Goal: Task Accomplishment & Management: Complete application form

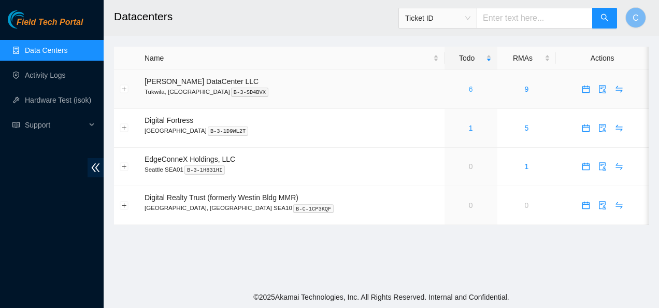
click at [469, 85] on link "6" at bounding box center [471, 89] width 4 height 8
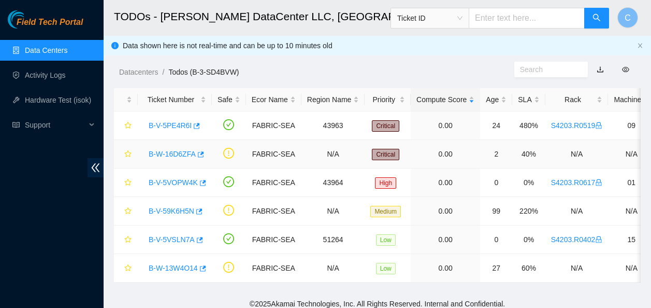
click at [168, 156] on link "B-W-16D6ZFA" at bounding box center [172, 154] width 47 height 8
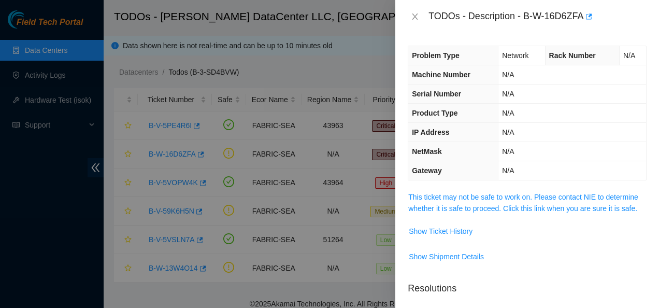
click at [438, 202] on span "This ticket may not be safe to work on. Please contact NIE to determine whether…" at bounding box center [527, 202] width 238 height 23
click at [437, 205] on link "This ticket may not be safe to work on. Please contact NIE to determine whether…" at bounding box center [523, 203] width 230 height 20
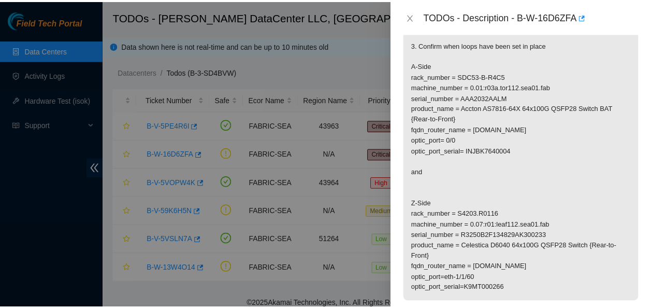
scroll to position [223, 0]
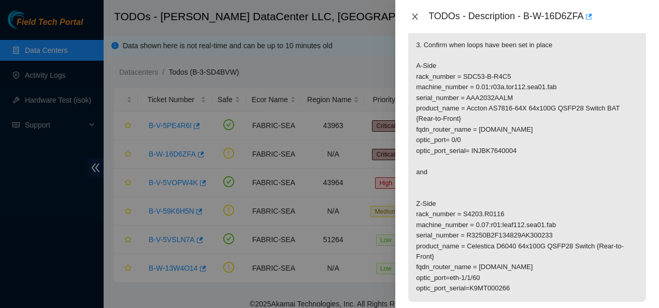
click at [414, 12] on icon "close" at bounding box center [415, 16] width 8 height 8
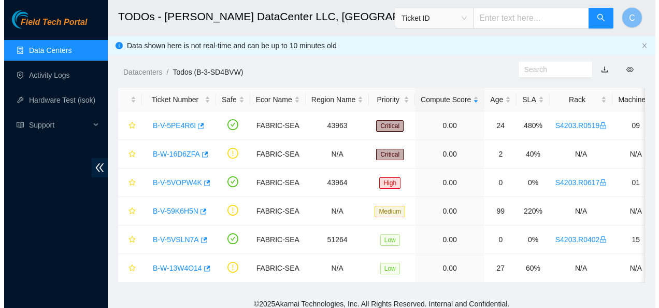
scroll to position [257, 0]
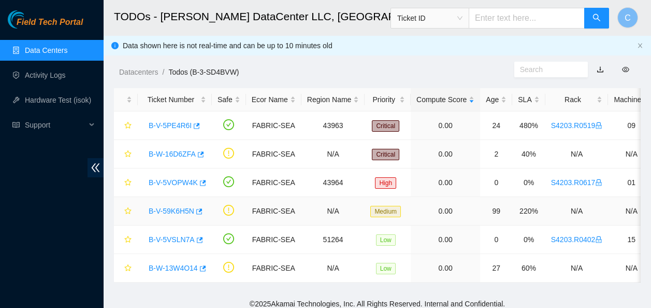
click at [168, 213] on link "B-V-59K6H5N" at bounding box center [172, 211] width 46 height 8
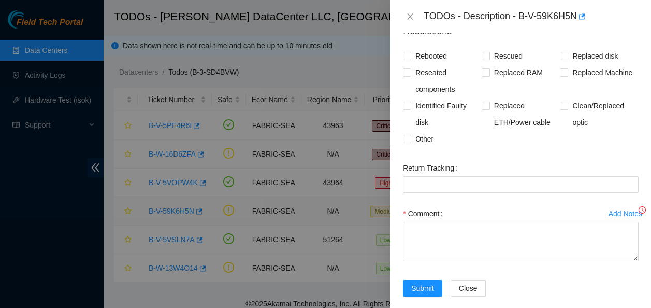
scroll to position [223, 0]
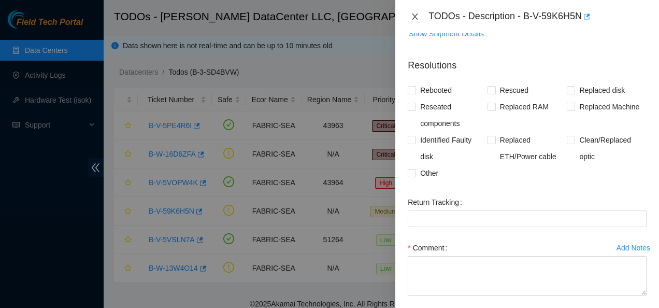
click at [415, 19] on icon "close" at bounding box center [415, 16] width 8 height 8
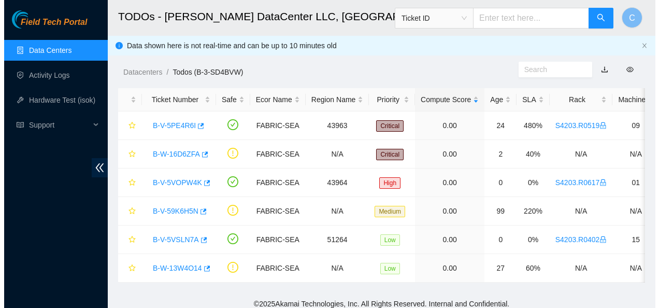
scroll to position [257, 0]
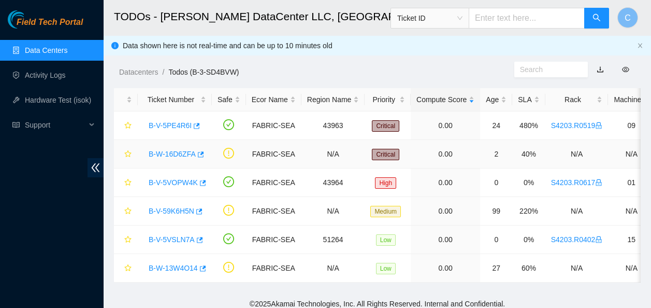
click at [162, 154] on link "B-W-16D6ZFA" at bounding box center [172, 154] width 47 height 8
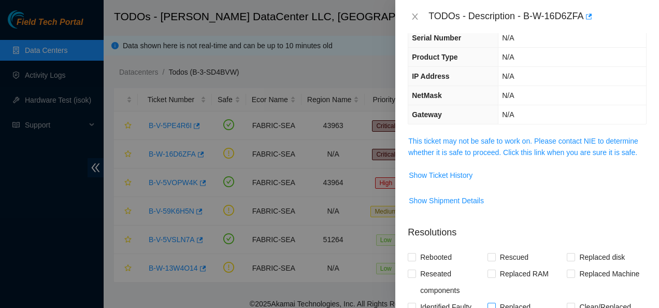
scroll to position [55, 0]
click at [499, 155] on link "This ticket may not be safe to work on. Please contact NIE to determine whether…" at bounding box center [523, 147] width 230 height 20
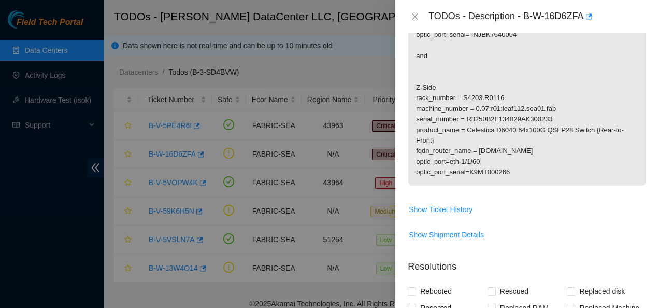
scroll to position [383, 0]
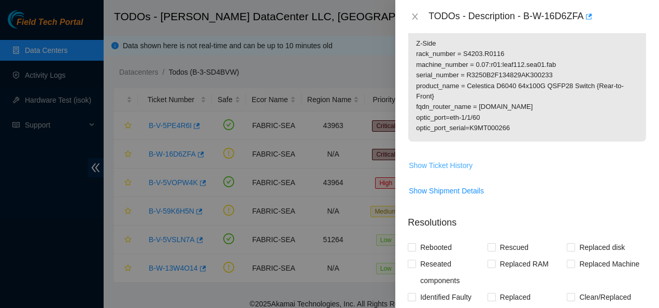
click at [460, 171] on span "Show Ticket History" at bounding box center [441, 165] width 64 height 11
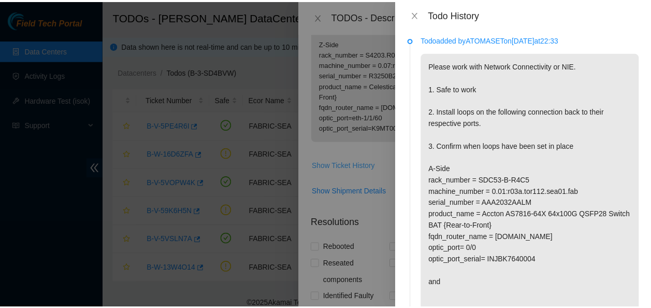
scroll to position [0, 0]
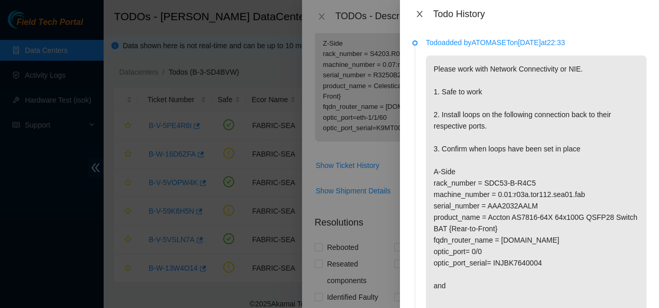
click at [418, 16] on icon "close" at bounding box center [419, 14] width 8 height 8
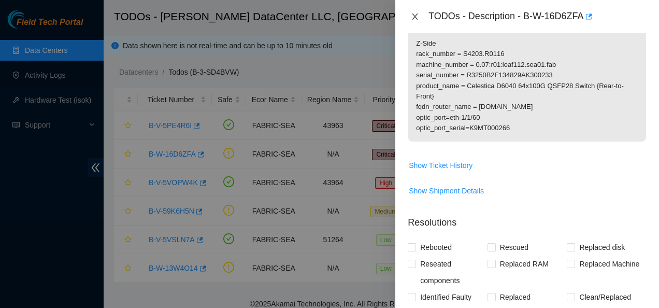
click at [414, 14] on icon "close" at bounding box center [415, 16] width 8 height 8
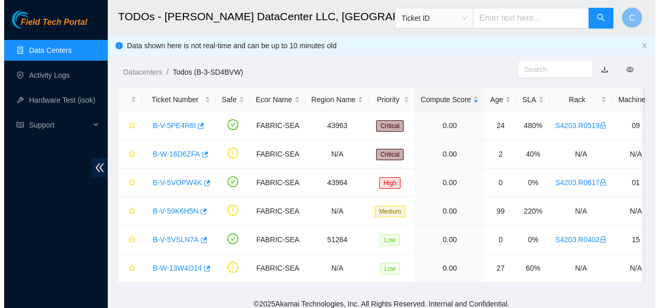
scroll to position [305, 0]
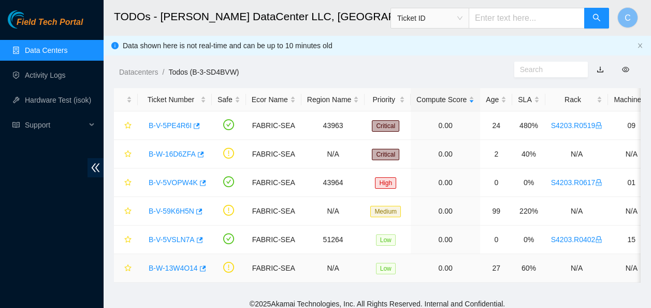
click at [177, 268] on link "B-W-13W4O14" at bounding box center [173, 268] width 49 height 8
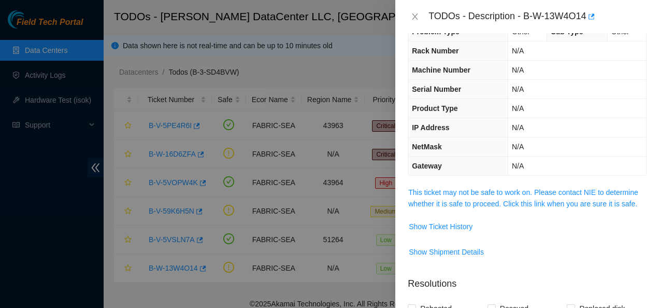
scroll to position [23, 0]
click at [470, 201] on link "This ticket may not be safe to work on. Please contact NIE to determine whether…" at bounding box center [523, 199] width 230 height 20
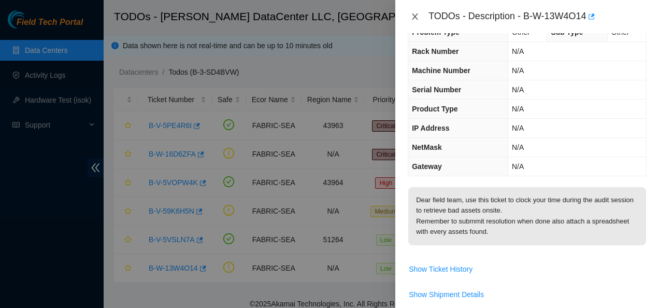
click at [415, 15] on icon "close" at bounding box center [415, 16] width 8 height 8
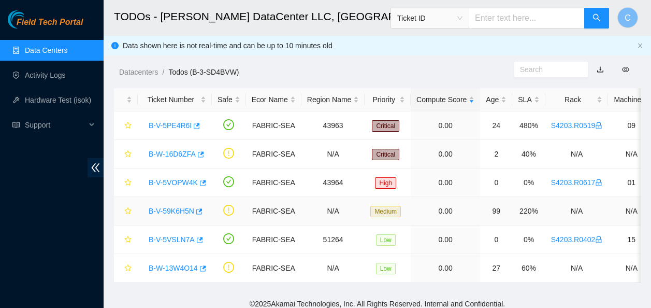
click at [174, 210] on link "B-V-59K6H5N" at bounding box center [172, 211] width 46 height 8
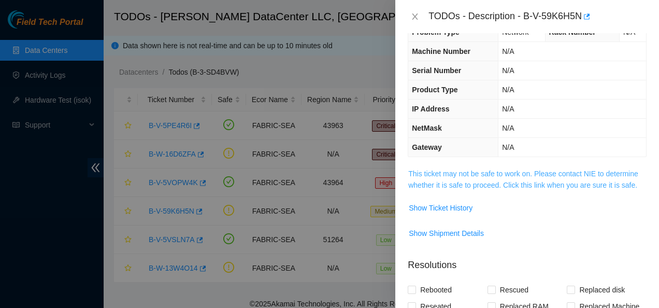
click at [435, 186] on link "This ticket may not be safe to work on. Please contact NIE to determine whether…" at bounding box center [523, 179] width 230 height 20
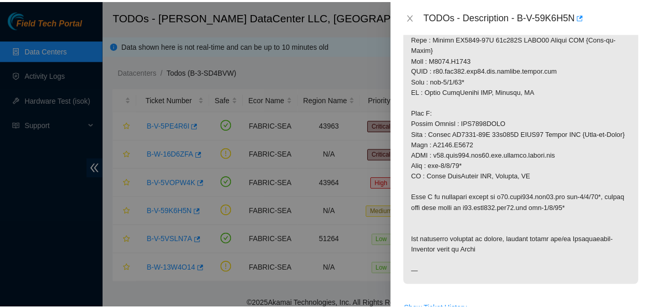
scroll to position [388, 0]
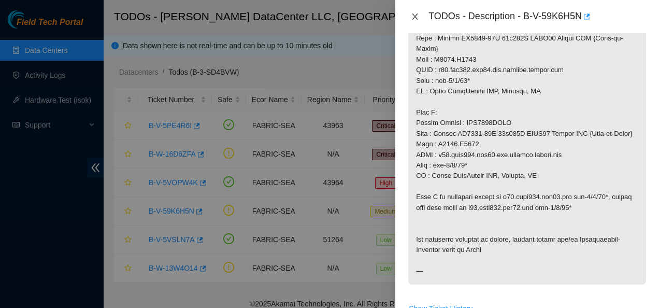
click at [412, 18] on icon "close" at bounding box center [415, 16] width 8 height 8
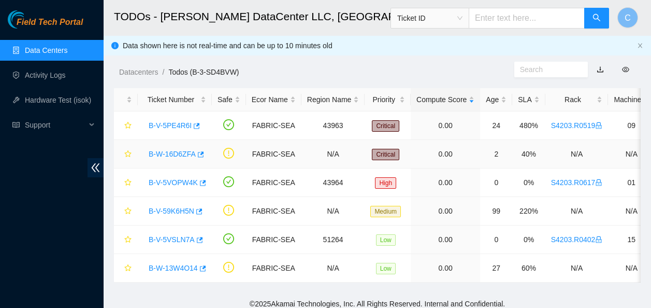
click at [169, 151] on link "B-W-16D6ZFA" at bounding box center [172, 154] width 47 height 8
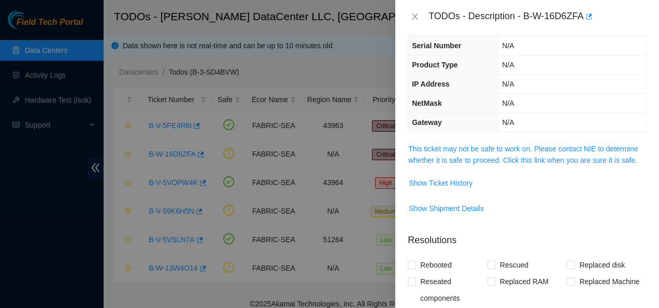
scroll to position [50, 0]
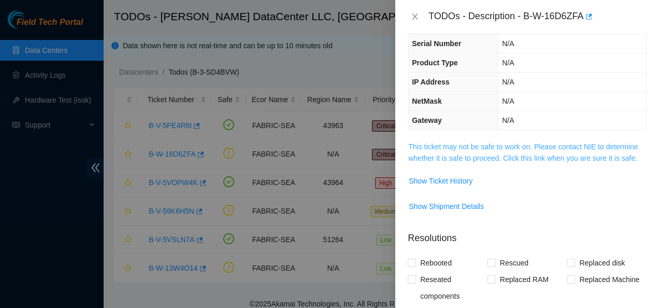
click at [490, 143] on link "This ticket may not be safe to work on. Please contact NIE to determine whether…" at bounding box center [523, 152] width 230 height 20
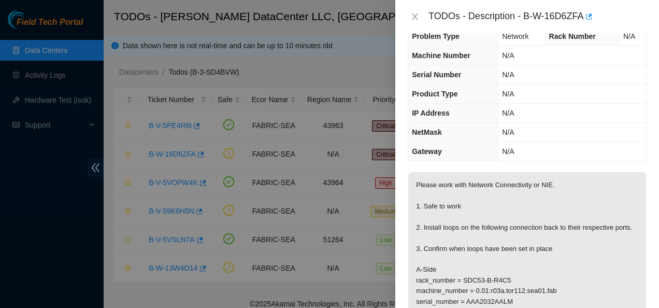
scroll to position [18, 0]
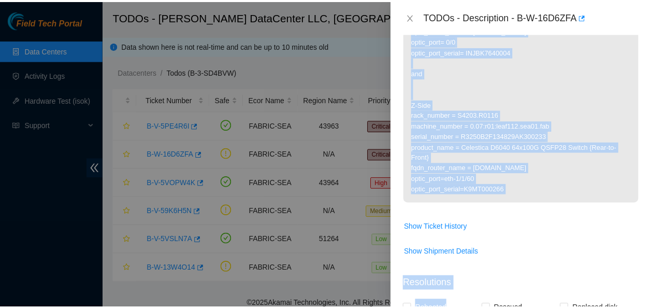
scroll to position [358, 0]
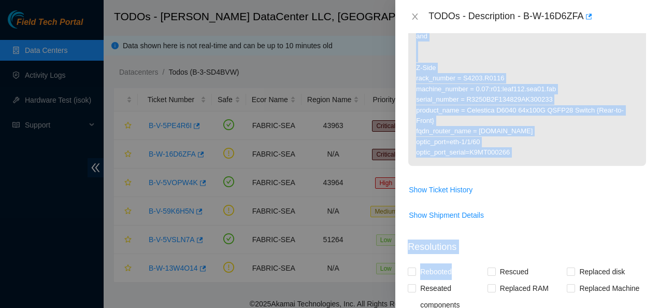
drag, startPoint x: 422, startPoint y: 115, endPoint x: 516, endPoint y: 174, distance: 110.8
click at [412, 15] on icon "close" at bounding box center [415, 16] width 8 height 8
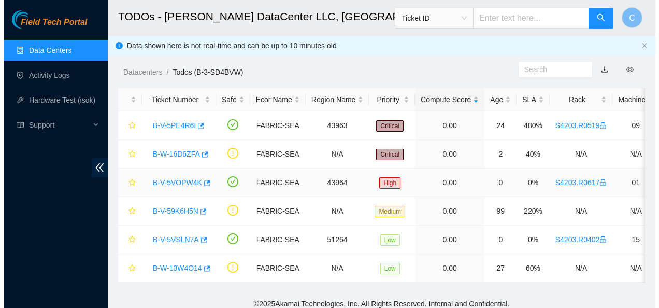
scroll to position [305, 0]
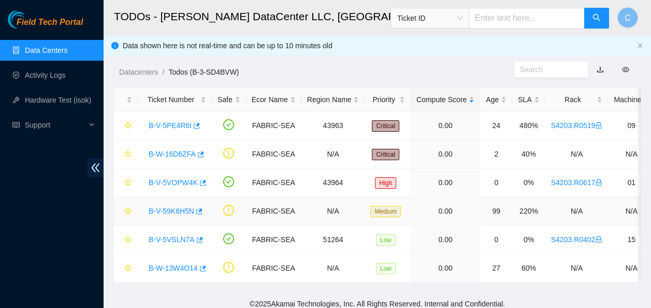
click at [158, 209] on link "B-V-59K6H5N" at bounding box center [172, 211] width 46 height 8
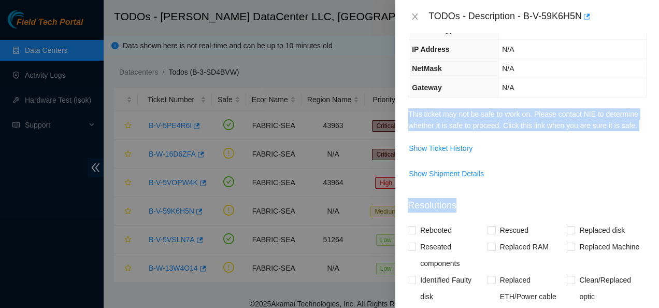
scroll to position [82, 0]
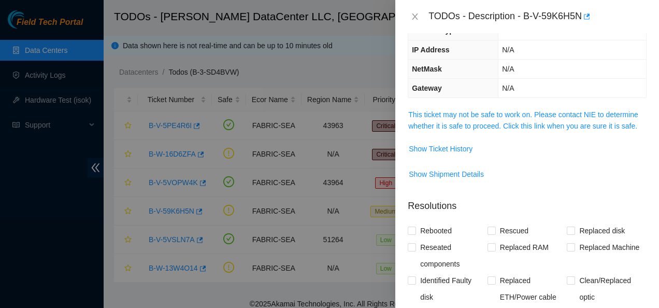
click at [436, 119] on span "This ticket may not be safe to work on. Please contact NIE to determine whether…" at bounding box center [527, 120] width 238 height 23
click at [436, 125] on link "This ticket may not be safe to work on. Please contact NIE to determine whether…" at bounding box center [523, 120] width 230 height 20
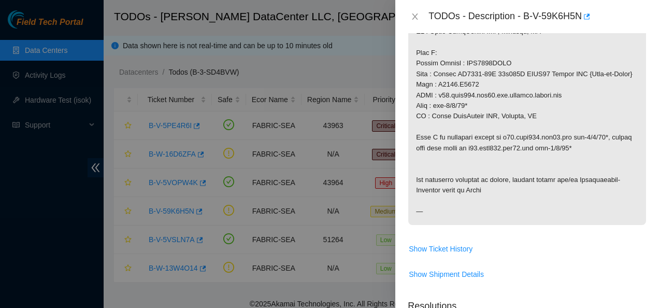
scroll to position [480, 0]
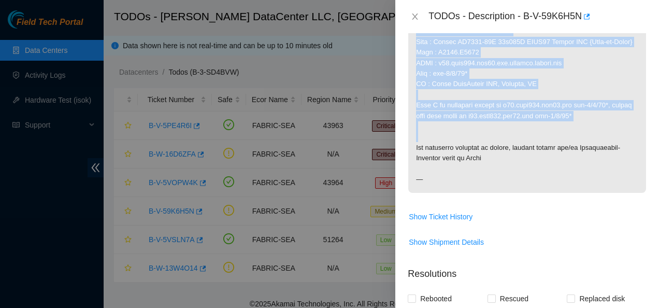
drag, startPoint x: 413, startPoint y: 127, endPoint x: 524, endPoint y: 158, distance: 115.5
copy p "Port is cabled to incorrect port: --Port numbers in this ToDo match what you se…"
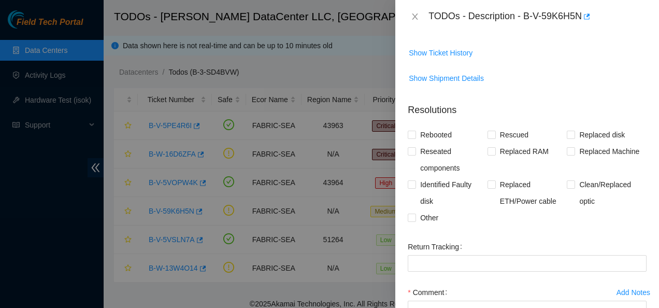
scroll to position [647, 0]
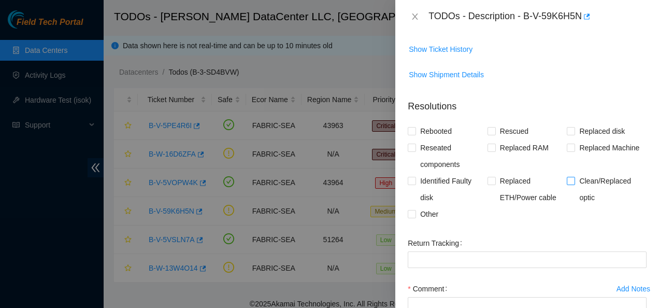
click at [567, 184] on input "Clean/Replaced optic" at bounding box center [570, 180] width 7 height 7
checkbox input "true"
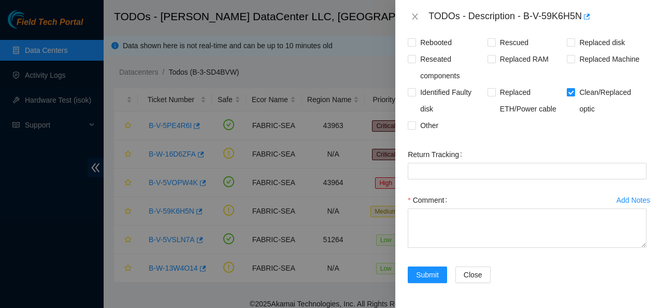
scroll to position [747, 0]
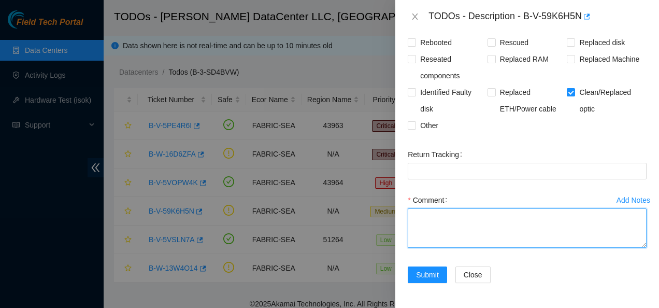
click at [501, 233] on textarea "Comment" at bounding box center [527, 227] width 239 height 39
paste textarea "Port is cabled to incorrect port: --Port numbers in this ToDo match what you se…"
click at [539, 246] on textarea "Port is cabled to incorrect port: --Port numbers in this ToDo match what you se…" at bounding box center [527, 227] width 239 height 39
click at [461, 248] on textarea "Port is cabled to incorrect port: --Port numbers in this ToDo match what you se…" at bounding box center [527, 227] width 239 height 39
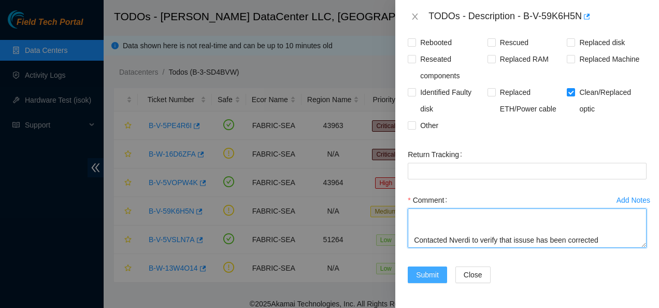
type textarea "Port is cabled to incorrect port: --Port numbers in this ToDo match what you se…"
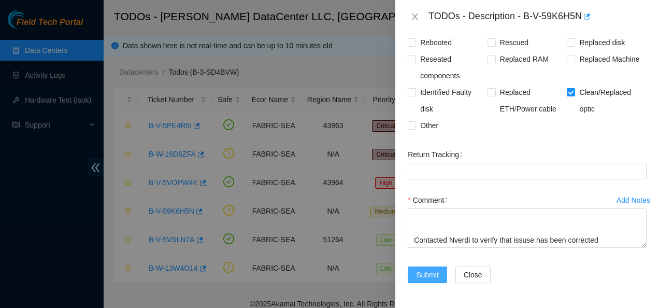
click at [431, 278] on button "Submit" at bounding box center [427, 274] width 39 height 17
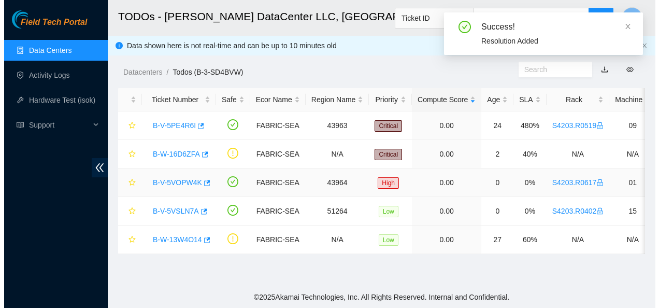
scroll to position [305, 0]
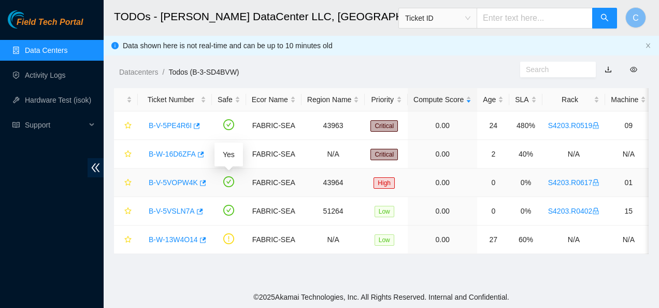
click at [230, 179] on icon "check-circle" at bounding box center [228, 181] width 11 height 11
click at [172, 156] on link "B-W-16D6ZFA" at bounding box center [172, 154] width 47 height 8
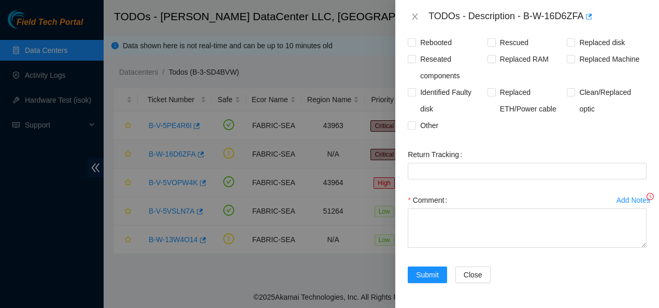
scroll to position [270, 0]
drag, startPoint x: 528, startPoint y: 15, endPoint x: 546, endPoint y: 16, distance: 17.7
click at [546, 16] on div "TODOs - Description - B-W-16D6ZFA" at bounding box center [537, 16] width 218 height 17
drag, startPoint x: 546, startPoint y: 16, endPoint x: 523, endPoint y: 6, distance: 24.8
click at [523, 6] on div "TODOs - Description - B-W-16D6ZFA" at bounding box center [527, 16] width 264 height 33
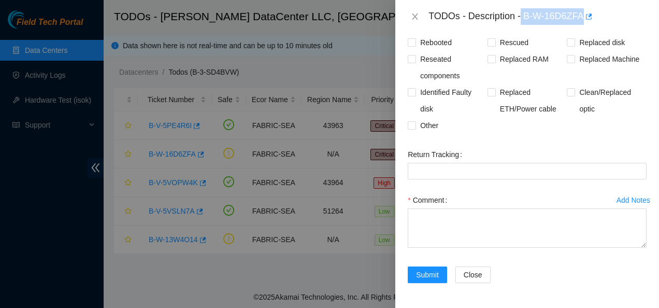
drag, startPoint x: 522, startPoint y: 13, endPoint x: 582, endPoint y: 2, distance: 60.7
click at [582, 2] on div "TODOs - Description - B-W-16D6ZFA" at bounding box center [527, 16] width 264 height 33
copy div "B-W-16D6ZFA"
